Goal: Information Seeking & Learning: Learn about a topic

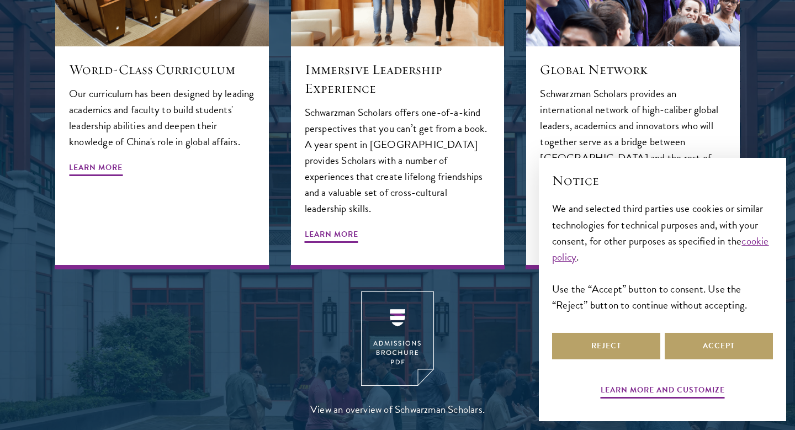
scroll to position [1308, 0]
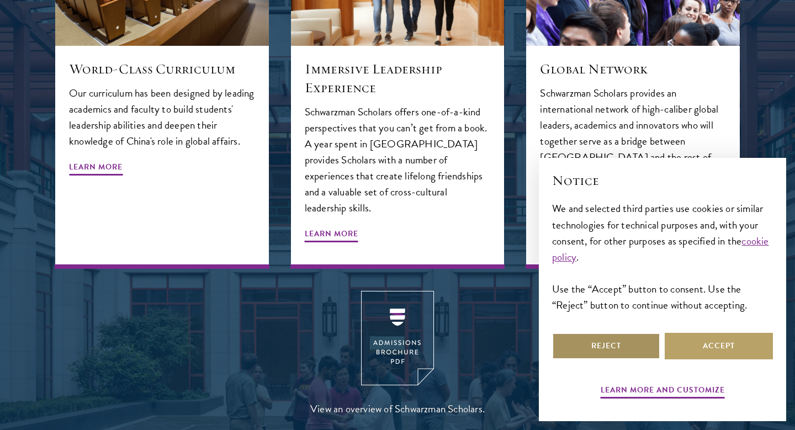
click at [630, 350] on button "Reject" at bounding box center [606, 346] width 108 height 27
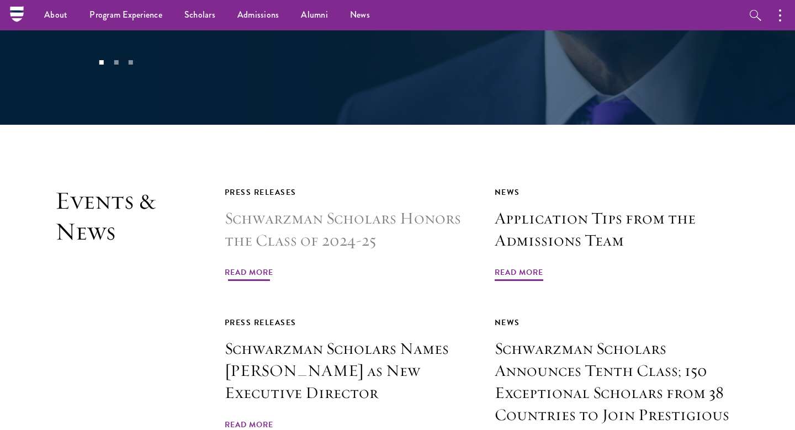
scroll to position [2473, 0]
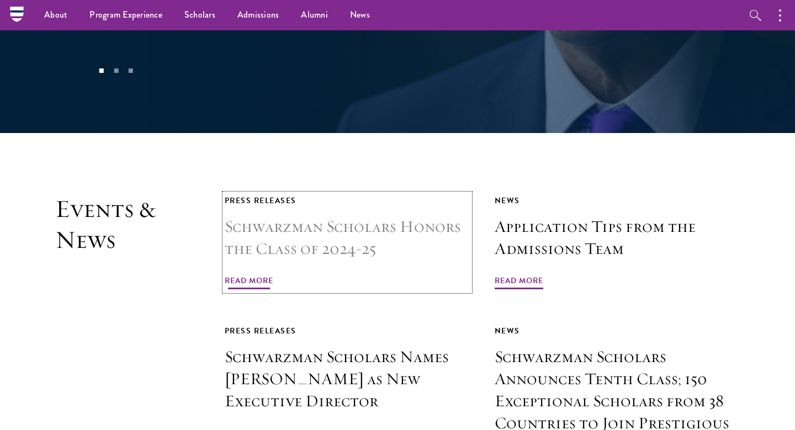
click at [252, 274] on span "Read More" at bounding box center [249, 282] width 49 height 17
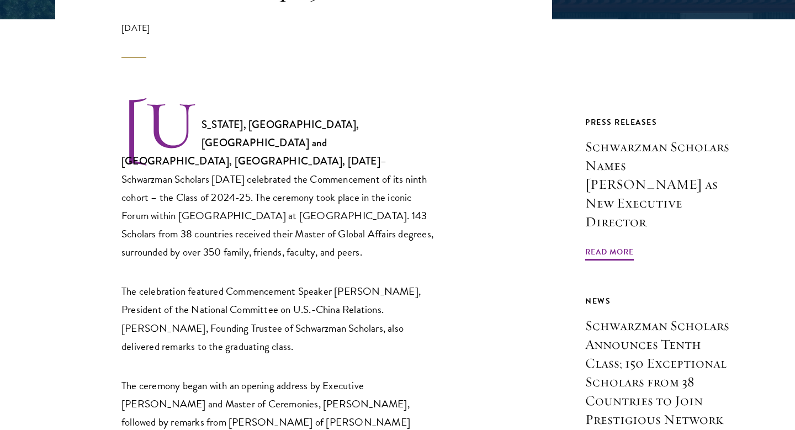
scroll to position [324, 0]
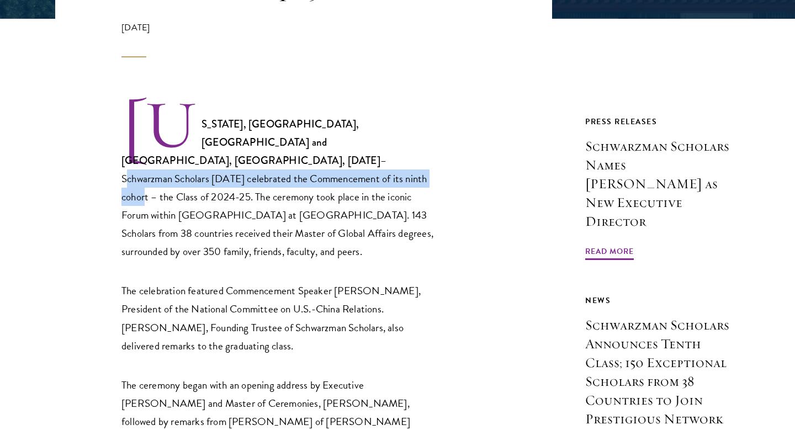
drag, startPoint x: 217, startPoint y: 145, endPoint x: 268, endPoint y: 162, distance: 53.4
click at [268, 162] on p "[US_STATE], [GEOGRAPHIC_DATA], [GEOGRAPHIC_DATA] and [GEOGRAPHIC_DATA], [GEOGRA…" at bounding box center [279, 180] width 315 height 162
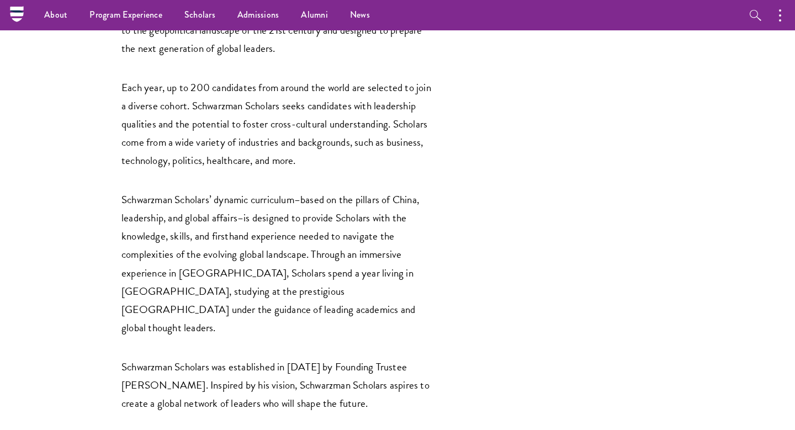
scroll to position [1816, 0]
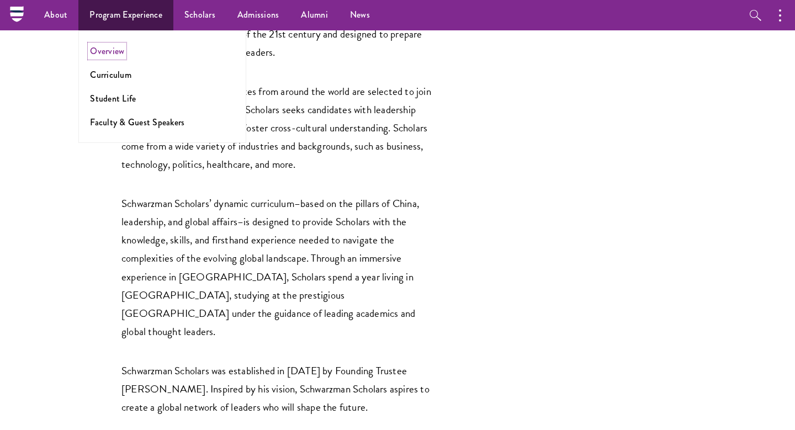
click at [100, 49] on link "Overview" at bounding box center [107, 51] width 34 height 13
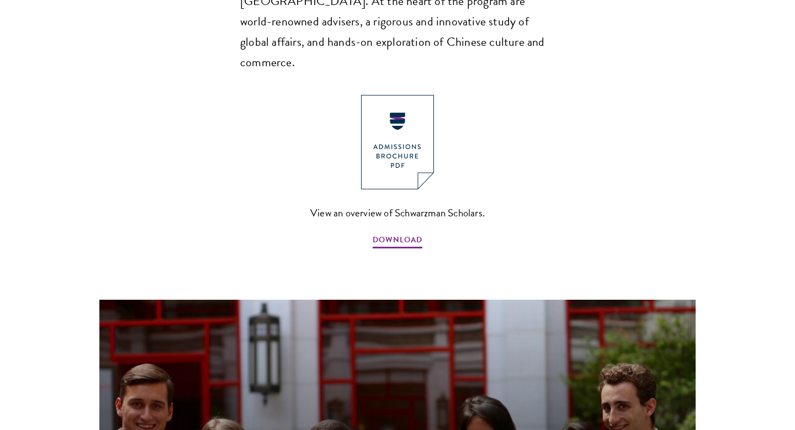
scroll to position [866, 0]
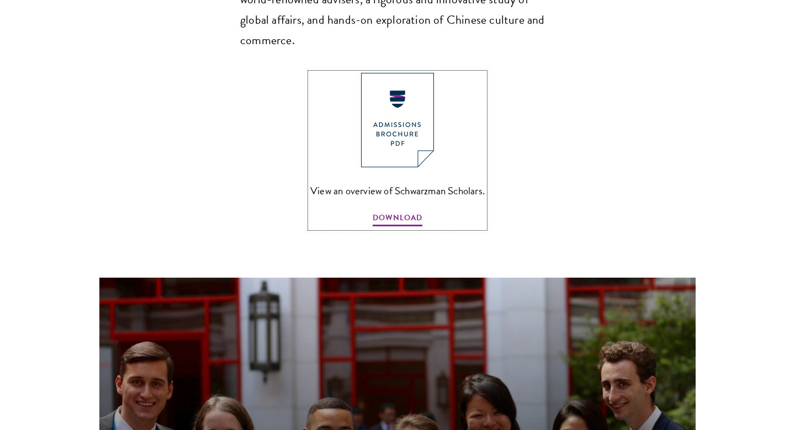
click at [391, 73] on img at bounding box center [397, 120] width 73 height 94
